Goal: Transaction & Acquisition: Purchase product/service

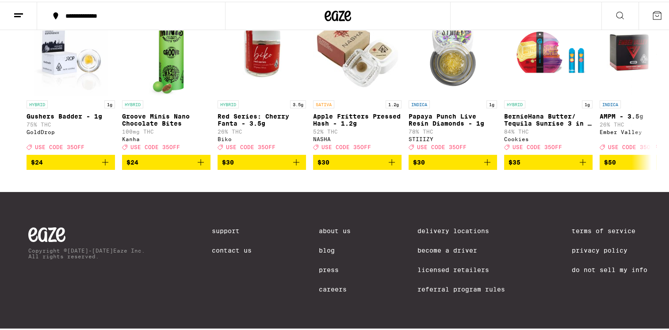
scroll to position [4, 0]
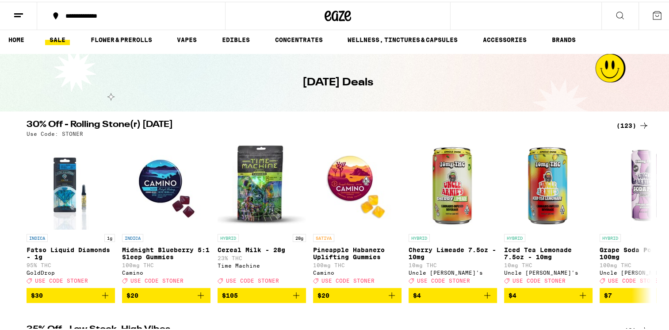
click at [325, 7] on icon at bounding box center [338, 14] width 27 height 16
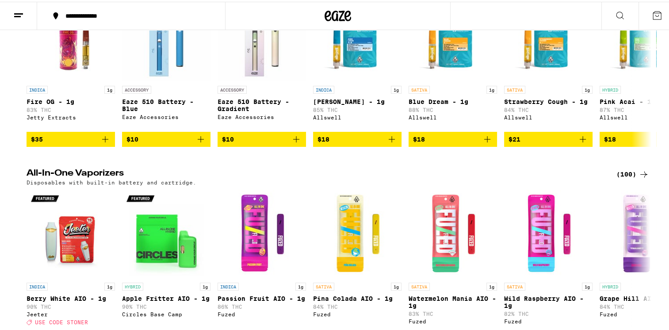
scroll to position [1592, 0]
